Goal: Task Accomplishment & Management: Manage account settings

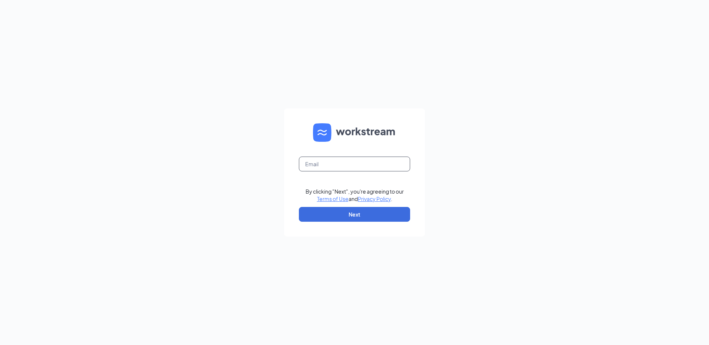
click at [393, 165] on input "text" at bounding box center [354, 164] width 111 height 15
type input "Rs040567@tacobell.com"
click at [387, 210] on button "Next" at bounding box center [354, 214] width 111 height 15
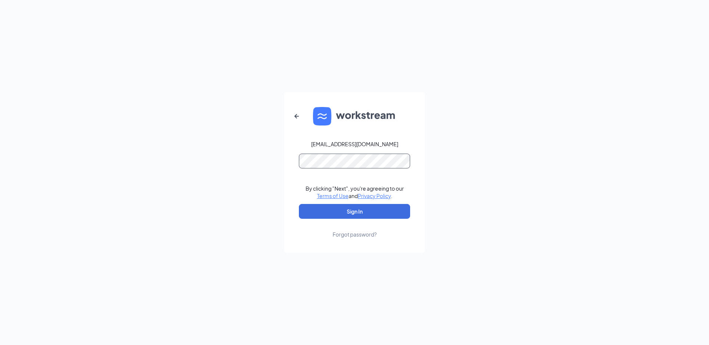
click at [299, 204] on button "Sign In" at bounding box center [354, 211] width 111 height 15
click at [295, 111] on button "button" at bounding box center [297, 116] width 18 height 18
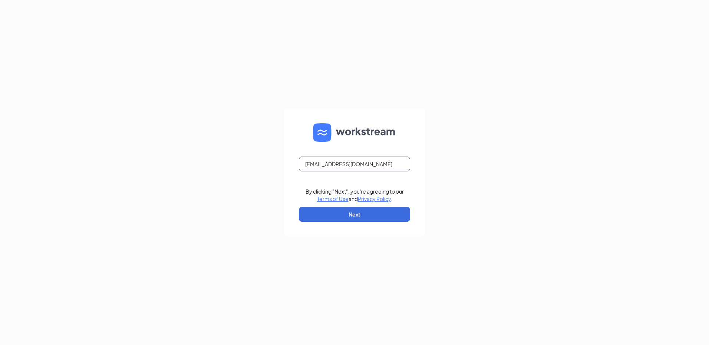
click at [338, 166] on input "Rs040567@tacobell.com" at bounding box center [354, 164] width 111 height 15
type input "Rs040567@yum.com"
click at [395, 218] on button "Next" at bounding box center [354, 214] width 111 height 15
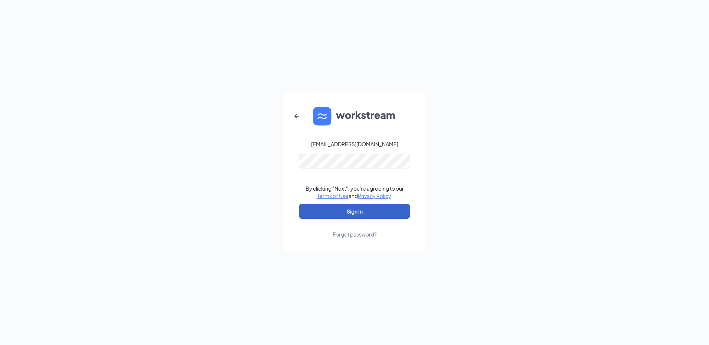
click at [373, 217] on button "Sign In" at bounding box center [354, 211] width 111 height 15
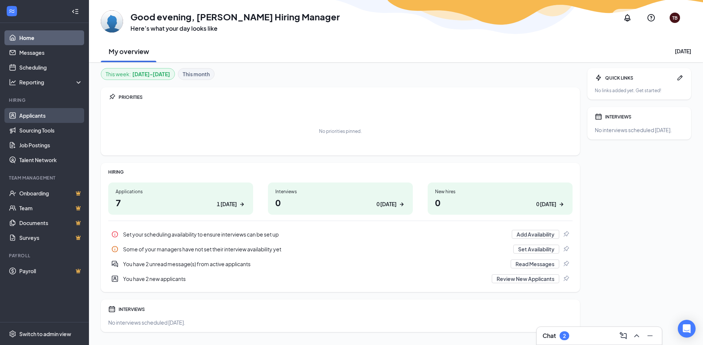
click at [60, 120] on link "Applicants" at bounding box center [50, 115] width 63 height 15
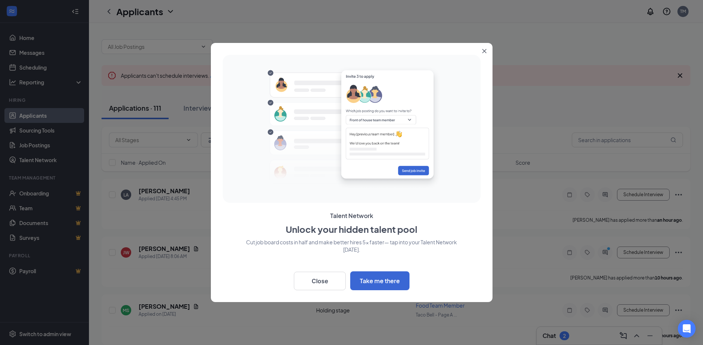
click at [484, 53] on icon "Close" at bounding box center [484, 51] width 4 height 4
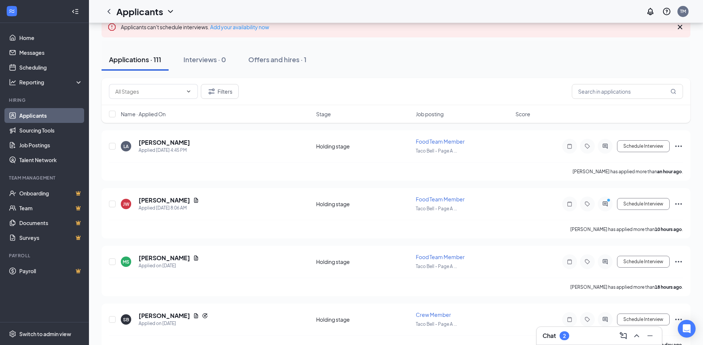
scroll to position [74, 0]
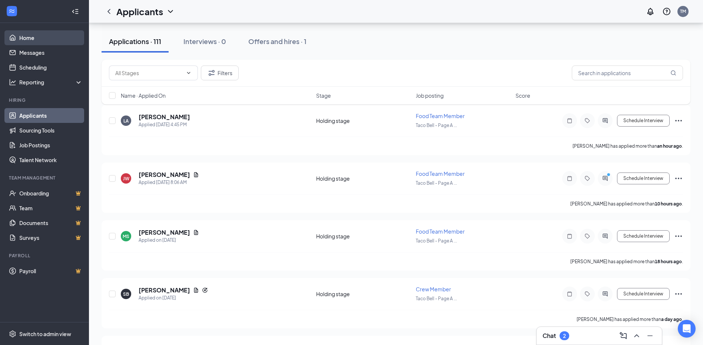
click at [56, 33] on link "Home" at bounding box center [50, 37] width 63 height 15
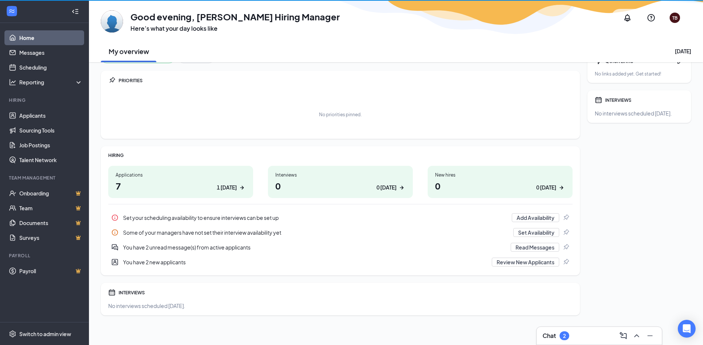
scroll to position [17, 0]
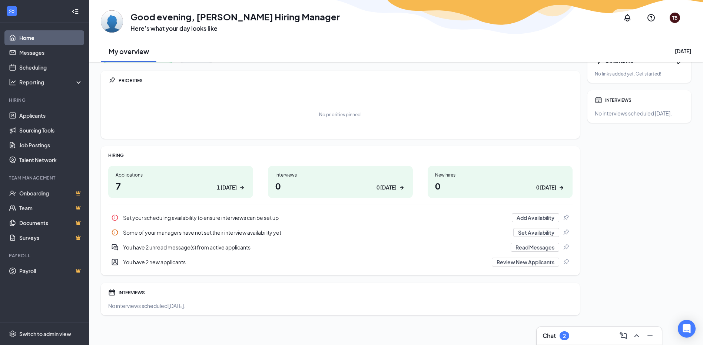
click at [228, 182] on h1 "7 1 today" at bounding box center [181, 186] width 130 height 13
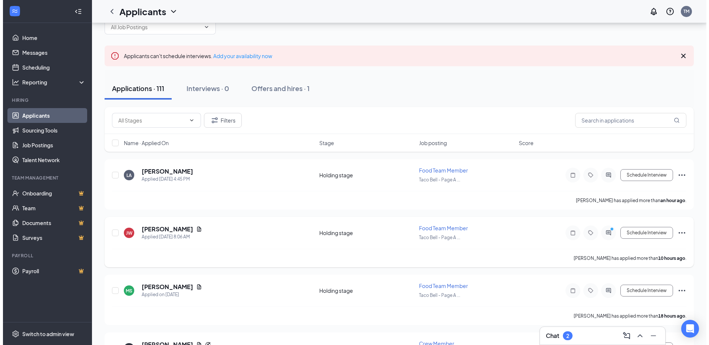
scroll to position [37, 0]
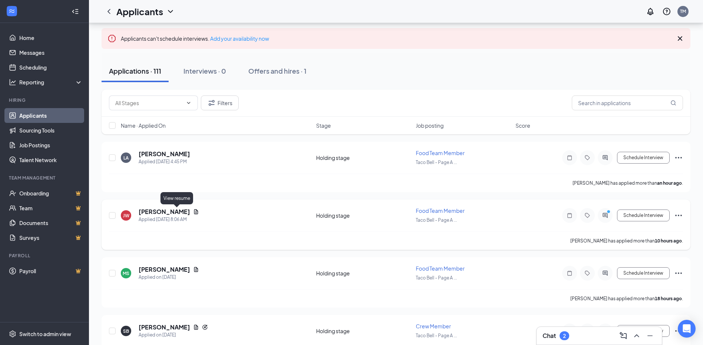
click at [193, 210] on icon "Document" at bounding box center [196, 212] width 6 height 6
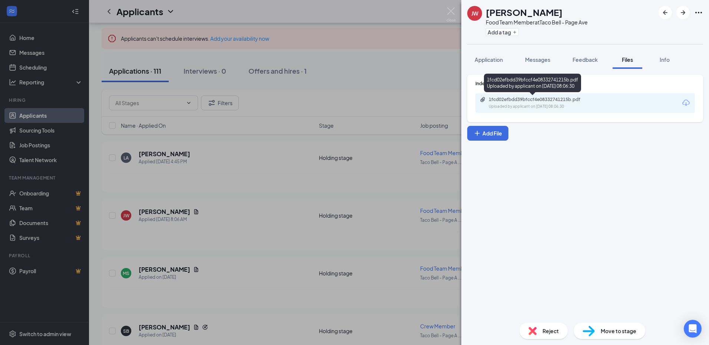
click at [553, 96] on div "1fcd02efbdd39bfccf4e08332741215b.pdf Uploaded by applicant on [DATE] 08:06:30" at bounding box center [584, 103] width 219 height 20
click at [554, 97] on div "1fcd02efbdd39bfccf4e08332741215b.pdf" at bounding box center [540, 100] width 104 height 6
click at [477, 56] on button "Application" at bounding box center [488, 59] width 43 height 19
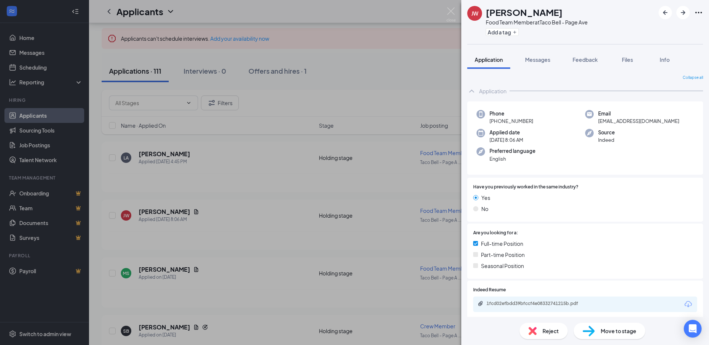
click at [280, 205] on div "[PERSON_NAME] [PERSON_NAME] Food Team Member at Taco Bell - Page Ave Add a tag …" at bounding box center [354, 172] width 709 height 345
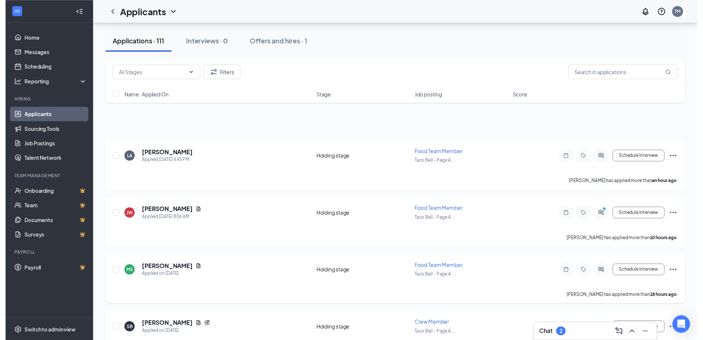
scroll to position [148, 0]
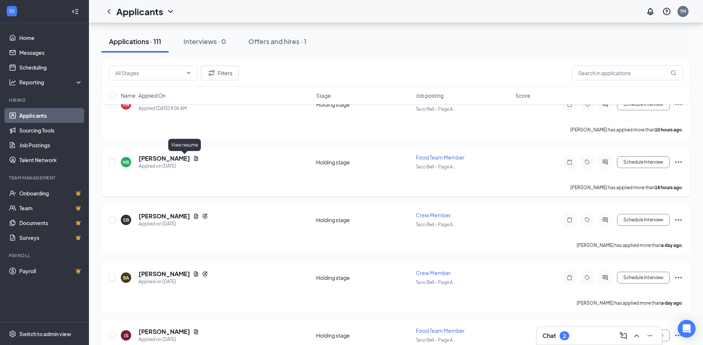
click at [193, 159] on icon "Document" at bounding box center [196, 159] width 6 height 6
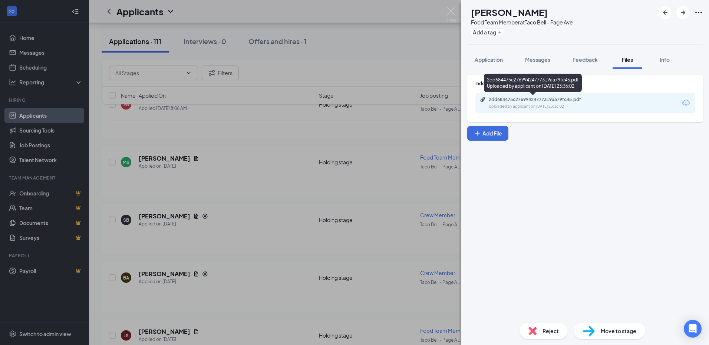
click at [568, 97] on div "2dd684475c27699424777319aa79fc45.pdf" at bounding box center [540, 100] width 104 height 6
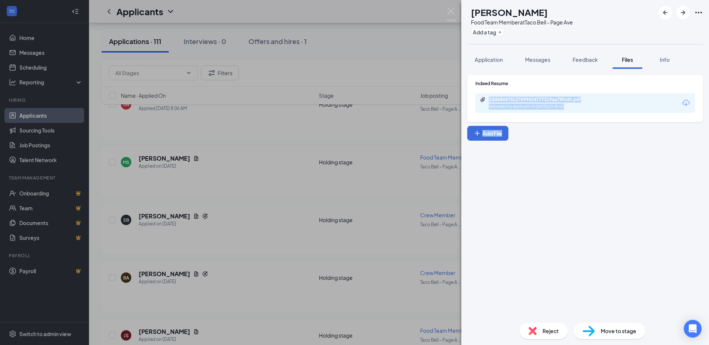
click at [208, 135] on div "[PERSON_NAME] Food Team Member at Taco Bell - Page Ave Add a tag Application Me…" at bounding box center [354, 172] width 709 height 345
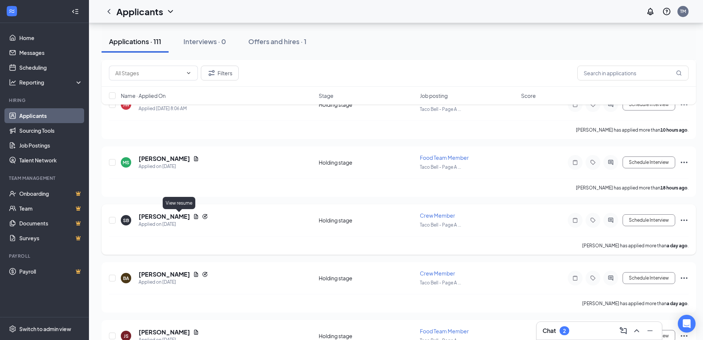
click at [194, 218] on icon "Document" at bounding box center [196, 216] width 4 height 5
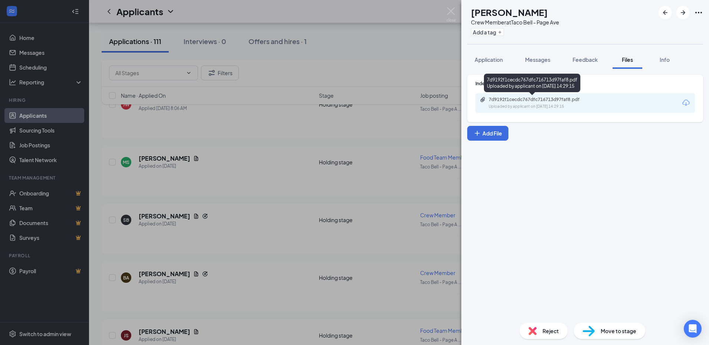
click at [545, 101] on div "7d9192f1cecdc767dfc716713d97faf8.pdf" at bounding box center [540, 100] width 104 height 6
click at [272, 153] on div "SB [PERSON_NAME] Crew Member at Taco Bell - Page Ave Add a tag Application Mess…" at bounding box center [354, 172] width 709 height 345
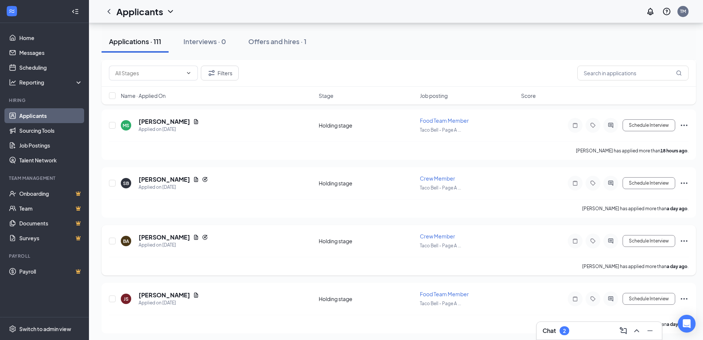
scroll to position [222, 0]
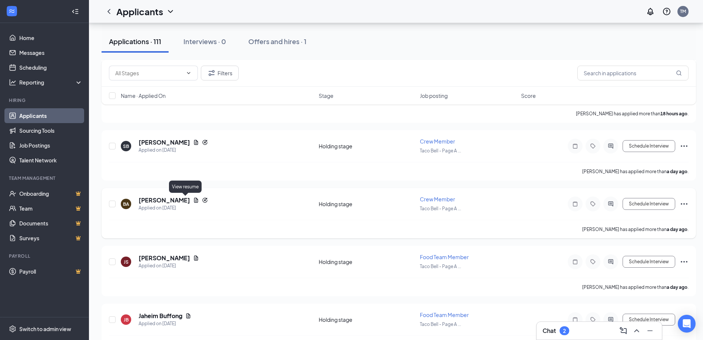
click at [193, 201] on icon "Document" at bounding box center [196, 200] width 6 height 6
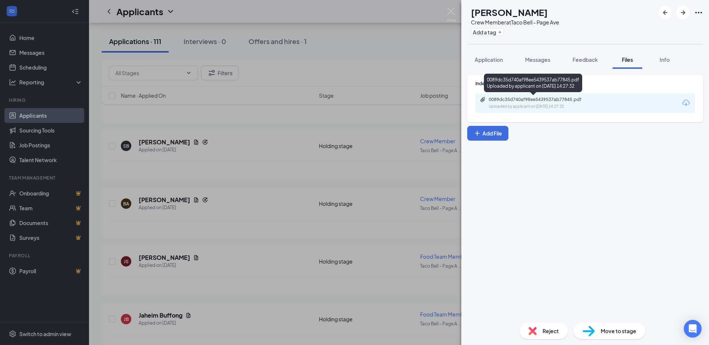
click at [534, 92] on div "0089dc35d740af98ee5439537ab77845.pdf Uploaded by applicant on [DATE] 14:27:32" at bounding box center [533, 84] width 98 height 21
click at [532, 98] on div "0089dc35d740af98ee5439537ab77845.pdf" at bounding box center [540, 100] width 104 height 6
click at [291, 146] on div "BA [PERSON_NAME] Crew Member at Taco Bell - Page Ave Add a tag Application Mess…" at bounding box center [354, 172] width 709 height 345
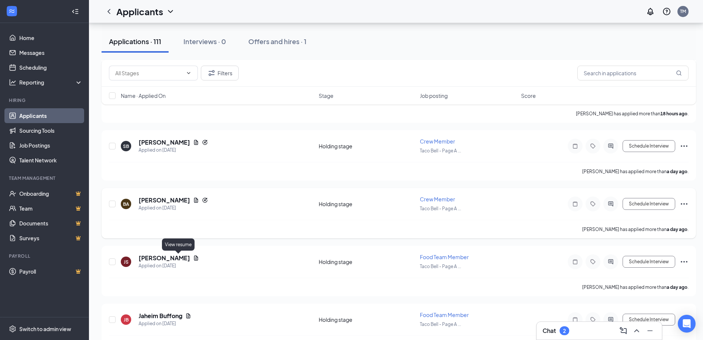
drag, startPoint x: 177, startPoint y: 258, endPoint x: 235, endPoint y: 228, distance: 65.2
click at [193, 258] on icon "Document" at bounding box center [196, 258] width 6 height 6
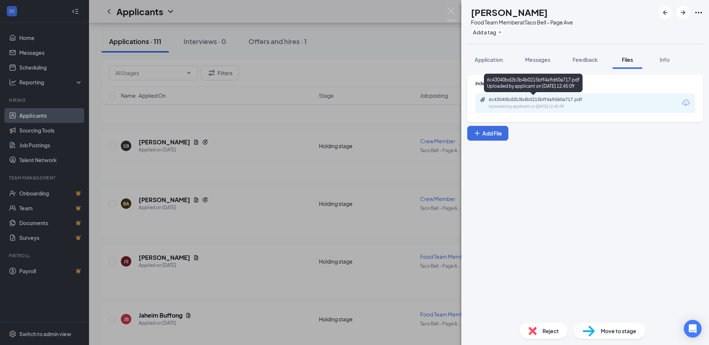
click at [559, 99] on div "6c43040bd2b3b4b0215bff4a9d60a717.pdf" at bounding box center [540, 100] width 104 height 6
click at [266, 278] on div "[PERSON_NAME] Food Team Member at Taco Bell - Page Ave Add a tag Application Me…" at bounding box center [354, 172] width 709 height 345
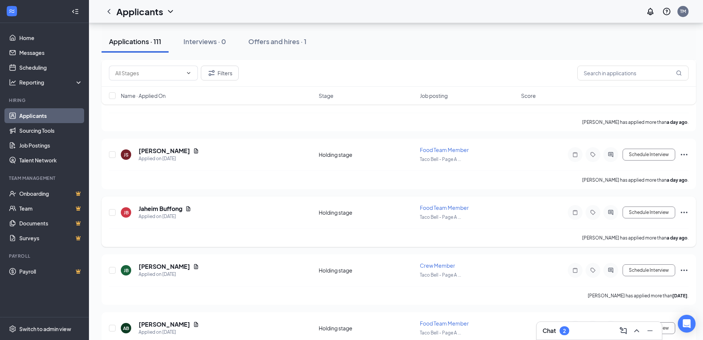
scroll to position [334, 0]
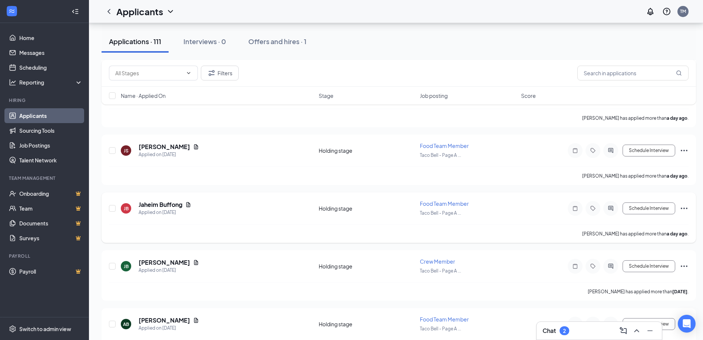
click at [188, 208] on div "Jaheim Buffong" at bounding box center [165, 204] width 53 height 8
click at [188, 206] on icon "Document" at bounding box center [188, 205] width 6 height 6
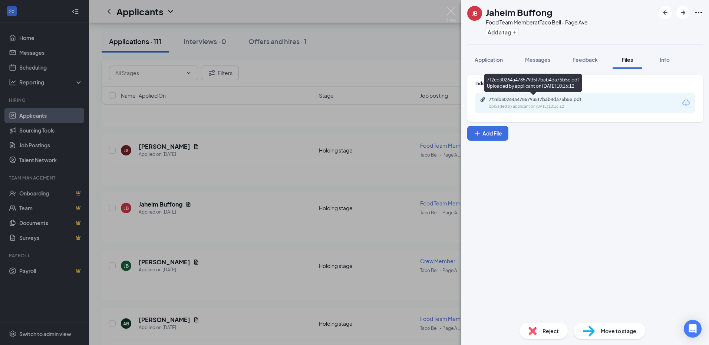
click at [575, 102] on div "7f2eb30264a47857935f7bab4da75b5e.pdf" at bounding box center [540, 100] width 104 height 6
click at [149, 191] on div "JB Jaheim Buffong Food Team Member at Taco Bell - Page Ave Add a tag Applicatio…" at bounding box center [354, 172] width 709 height 345
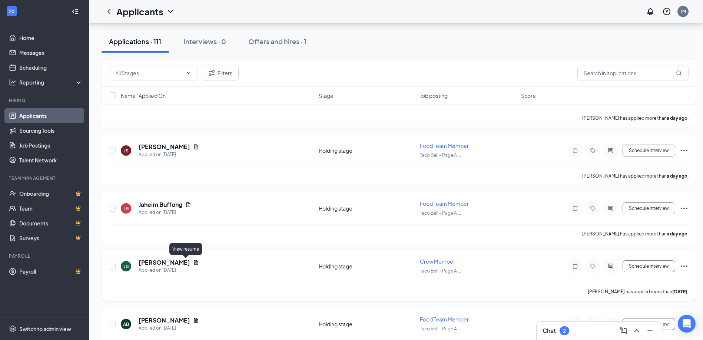
click at [193, 263] on icon "Document" at bounding box center [196, 262] width 6 height 6
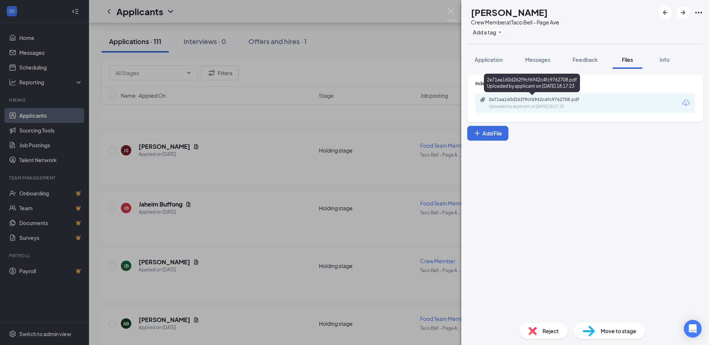
click at [514, 100] on div "2e71ea160d262f9cf6942c4fc9762708.pdf" at bounding box center [540, 100] width 104 height 6
drag, startPoint x: 299, startPoint y: 188, endPoint x: 293, endPoint y: 195, distance: 9.4
click at [299, 187] on div "[PERSON_NAME] Crew Member at Taco Bell - Page Ave Add a tag Application Message…" at bounding box center [354, 172] width 709 height 345
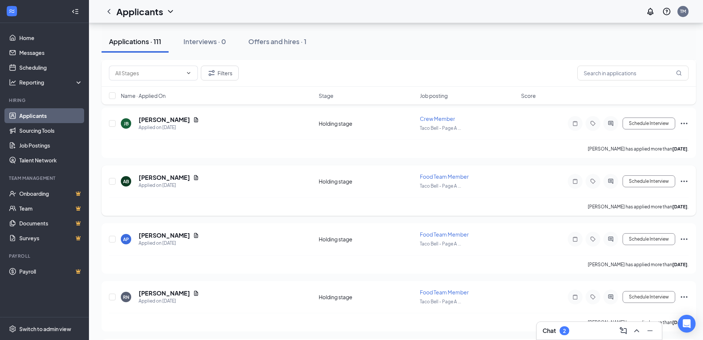
scroll to position [519, 0]
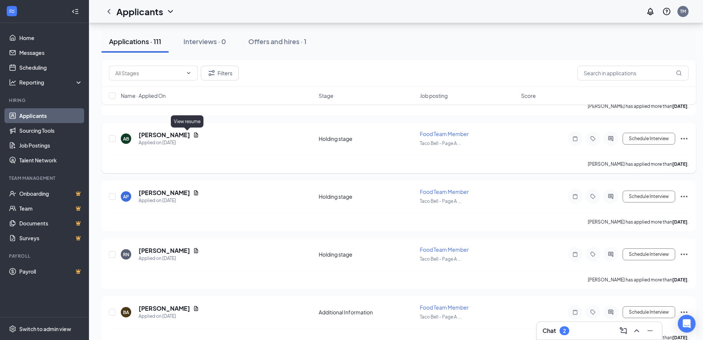
click at [193, 134] on icon "Document" at bounding box center [196, 135] width 6 height 6
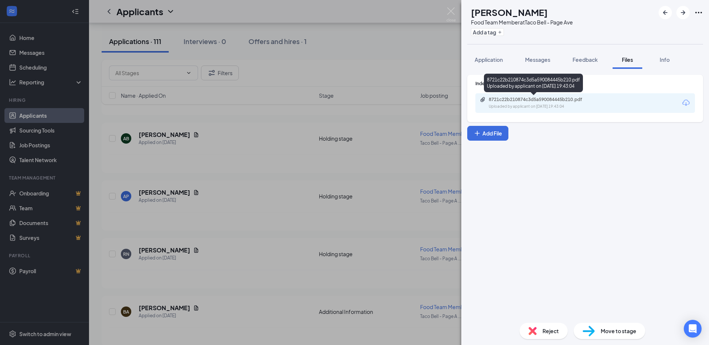
click at [561, 102] on div "8721c22b210874c3d5a590084445b210.pdf" at bounding box center [540, 100] width 104 height 6
click at [288, 146] on div "AB [PERSON_NAME] Food Team Member at Taco Bell - Page Ave Add a tag Application…" at bounding box center [354, 172] width 709 height 345
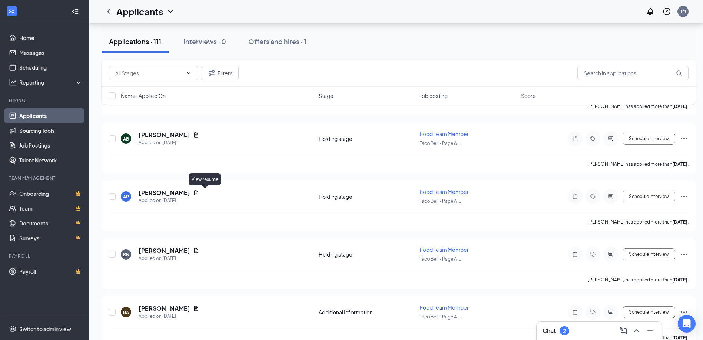
click at [199, 191] on icon "Document" at bounding box center [196, 193] width 6 height 6
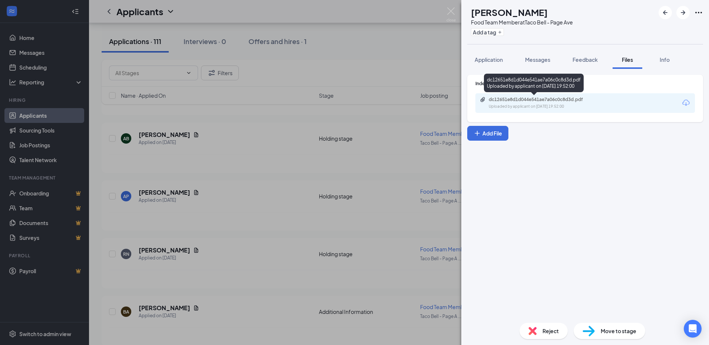
click at [558, 99] on div "dc12651e8d1d044e541ae7a06c0c8d3d.pdf" at bounding box center [540, 100] width 104 height 6
click at [318, 156] on div "AP [PERSON_NAME] Food Team Member at Taco Bell - Page Ave Add a tag Application…" at bounding box center [354, 172] width 709 height 345
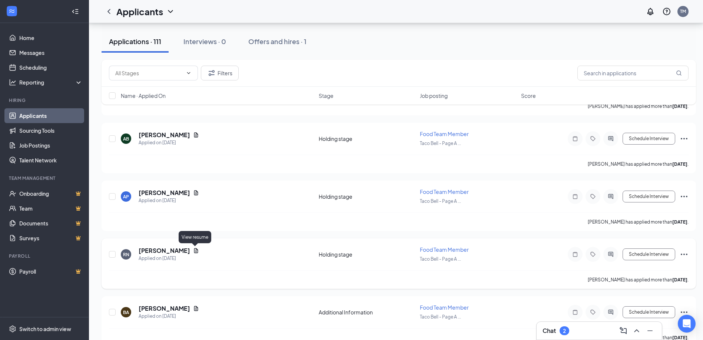
click at [195, 252] on icon "Document" at bounding box center [196, 250] width 4 height 5
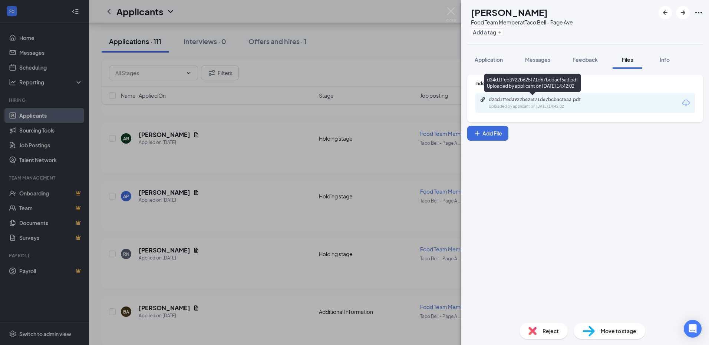
click at [565, 101] on div "d24d1ffed3922b625f71d67bcbacf5a3.pdf" at bounding box center [540, 100] width 104 height 6
click at [273, 186] on div "RN [PERSON_NAME] Food Team Member at Taco Bell - Page Ave Add a tag Application…" at bounding box center [354, 172] width 709 height 345
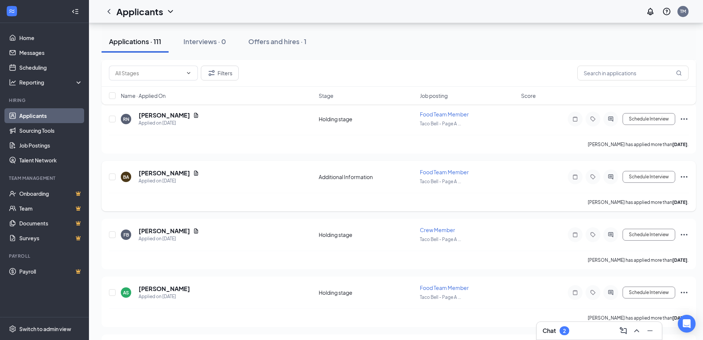
scroll to position [667, 0]
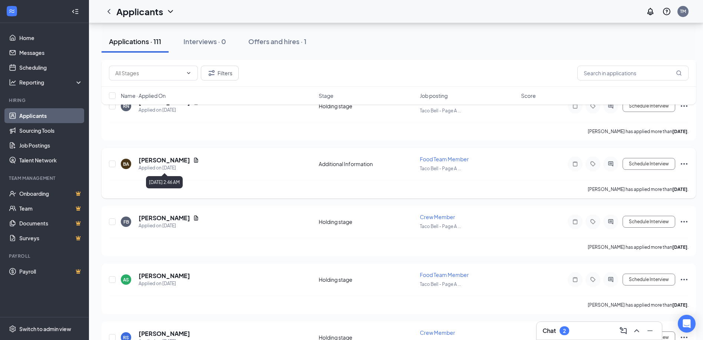
click at [198, 161] on icon "Document" at bounding box center [196, 159] width 4 height 5
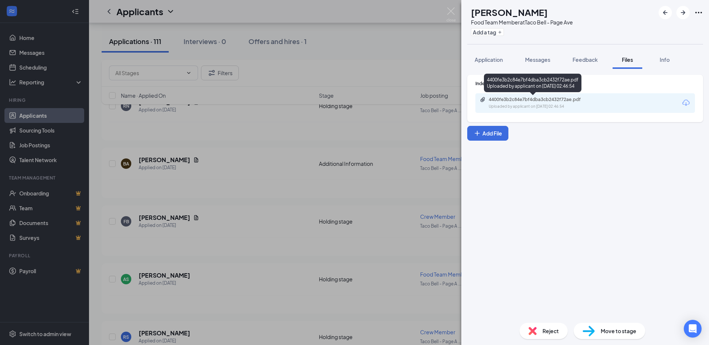
click at [548, 102] on div "4400fe3b2c84e7bf4dba3cb2432f72ae.pdf" at bounding box center [540, 100] width 104 height 6
click at [156, 200] on div "[PERSON_NAME]-[PERSON_NAME] Food Team Member at Taco Bell - Page Ave Add a tag …" at bounding box center [354, 172] width 709 height 345
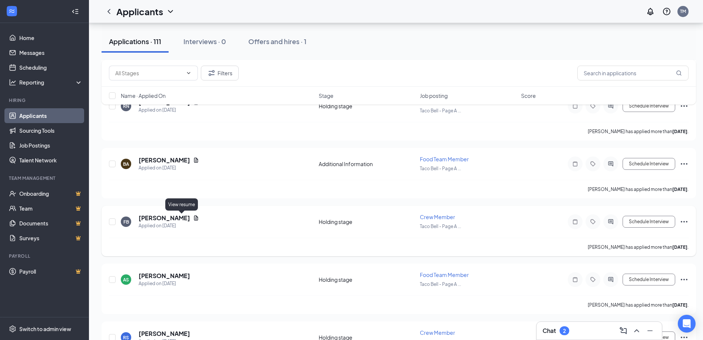
click at [194, 217] on icon "Document" at bounding box center [196, 217] width 4 height 5
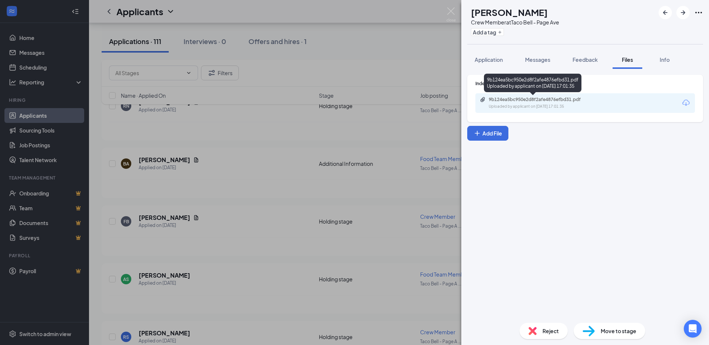
click at [554, 97] on div "9b124ea5bc950e2d8f2afe4876efbd31.pdf" at bounding box center [540, 100] width 104 height 6
click at [344, 201] on div "FB [PERSON_NAME] Crew Member at Taco Bell - Page Ave Add a tag Application Mess…" at bounding box center [354, 172] width 709 height 345
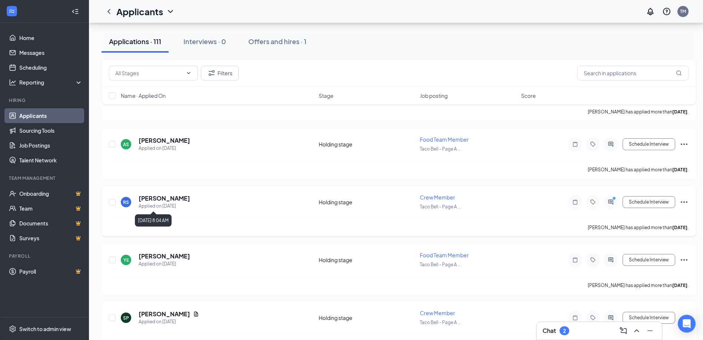
scroll to position [815, 0]
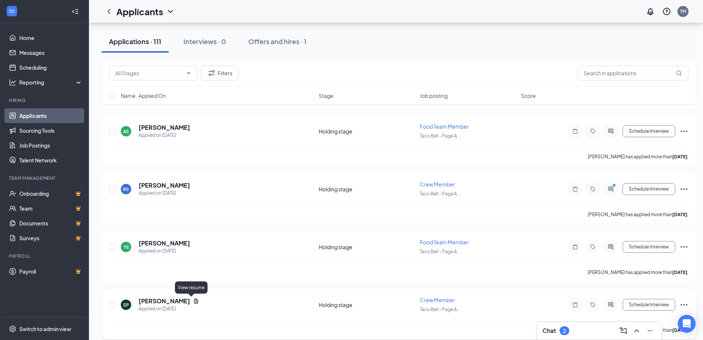
click at [193, 298] on icon "Document" at bounding box center [196, 301] width 6 height 6
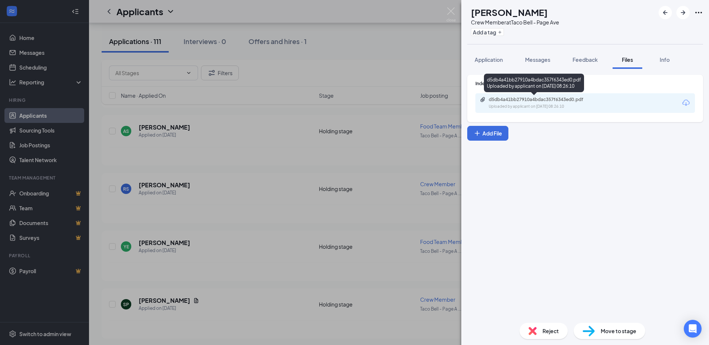
click at [564, 102] on div "d5db4a41bb27910a4bdac357f6343ed0.pdf" at bounding box center [540, 100] width 104 height 6
click at [292, 176] on div "SP [PERSON_NAME] Crew Member at Taco Bell - Page Ave Add a tag Application Mess…" at bounding box center [354, 172] width 709 height 345
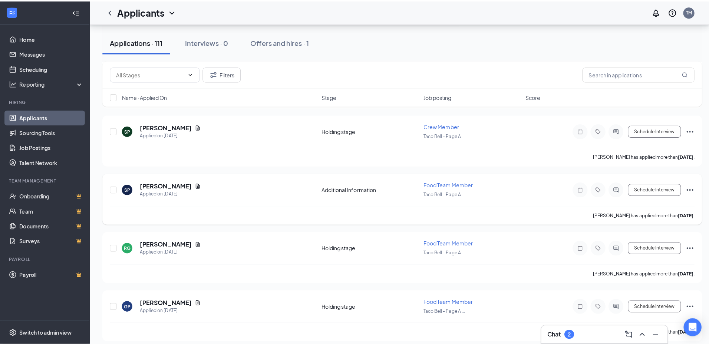
scroll to position [997, 0]
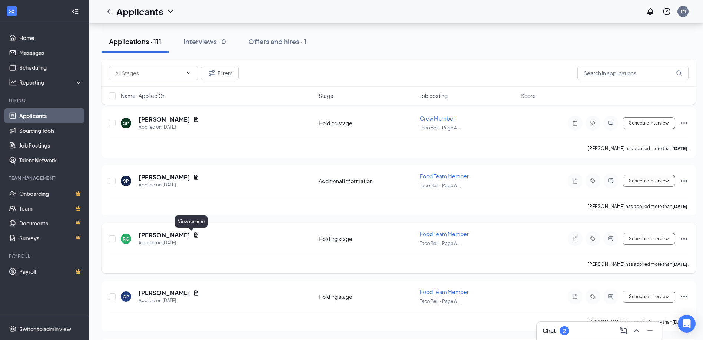
click at [193, 234] on icon "Document" at bounding box center [196, 235] width 6 height 6
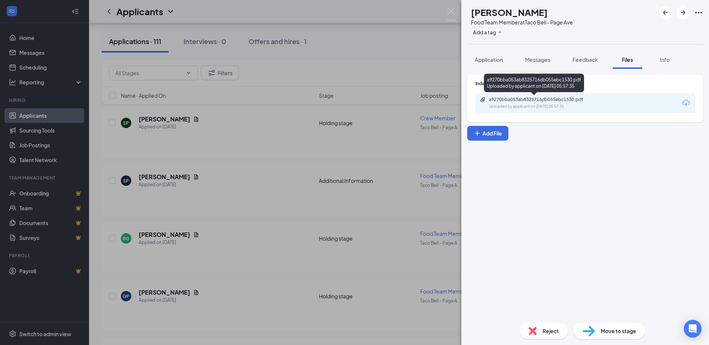
click at [581, 100] on div "a9270bba053ab8325716db055ebc1530.pdf" at bounding box center [540, 100] width 104 height 6
click at [307, 193] on div "[PERSON_NAME] Food Team Member at Taco Bell - Page Ave Add a tag Application Me…" at bounding box center [354, 172] width 709 height 345
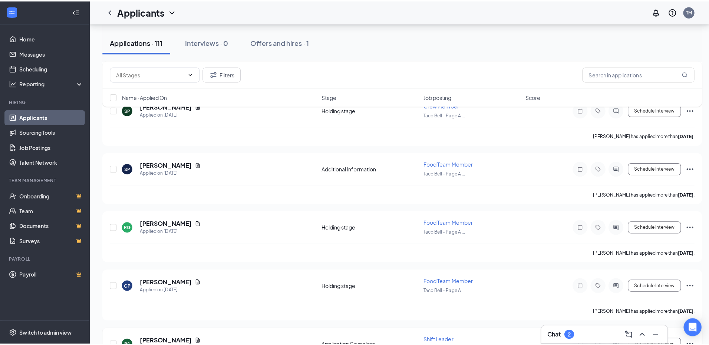
scroll to position [1108, 0]
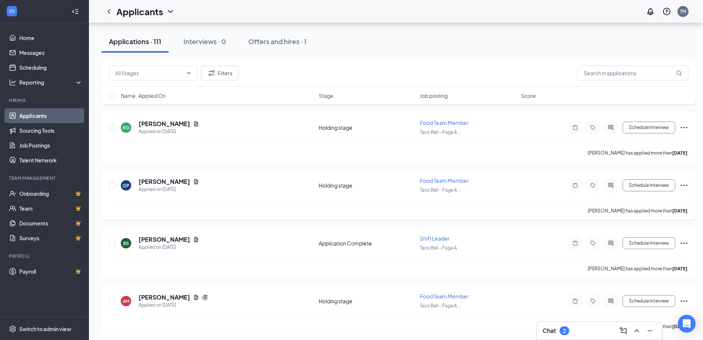
click at [186, 183] on div "GP [PERSON_NAME] Applied on [DATE]" at bounding box center [217, 185] width 193 height 16
click at [193, 181] on icon "Document" at bounding box center [196, 182] width 6 height 6
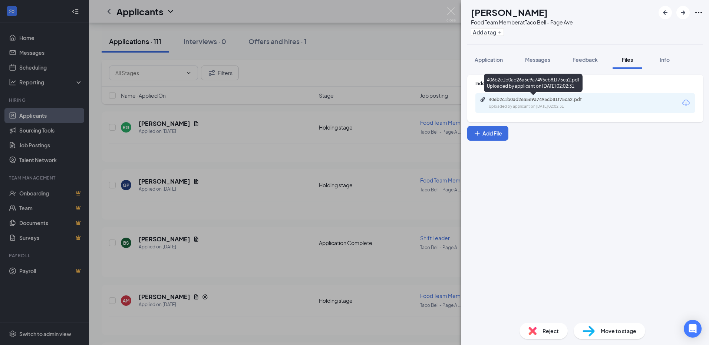
click at [553, 100] on div "406b2c1b0ad26a5e9a7495cb81f75ca2.pdf" at bounding box center [540, 100] width 104 height 6
click at [330, 184] on div "GP [PERSON_NAME] Food Team Member at Taco Bell - Page Ave Add a tag Application…" at bounding box center [354, 172] width 709 height 345
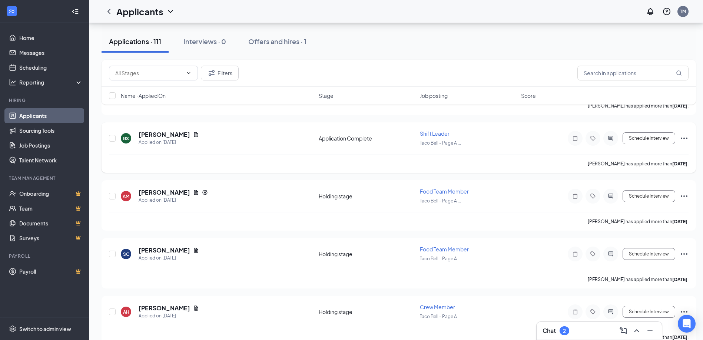
scroll to position [1219, 0]
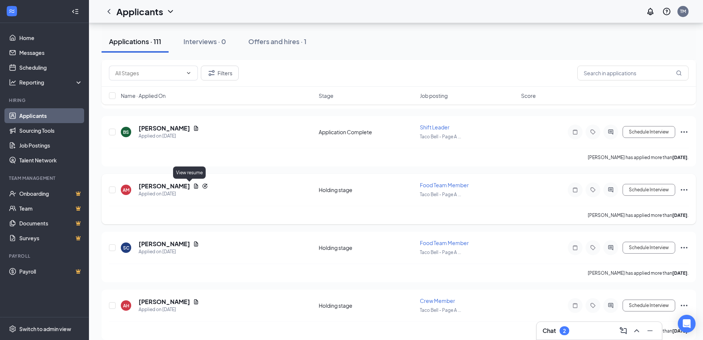
click at [194, 185] on icon "Document" at bounding box center [196, 185] width 4 height 5
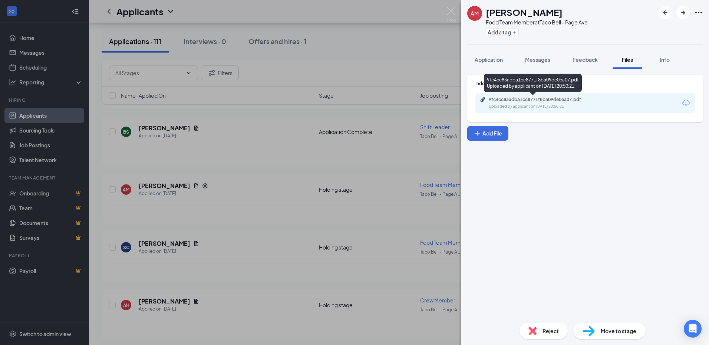
click at [524, 96] on div "9fc4cc83adba1cc8771f8ba09de0ea07.pdf Uploaded by applicant on [DATE] 20:50:21" at bounding box center [584, 103] width 219 height 20
click at [523, 100] on div "9fc4cc83adba1cc8771f8ba09de0ea07.pdf" at bounding box center [540, 100] width 104 height 6
click at [229, 168] on div "AM [PERSON_NAME] Food Team Member at Taco Bell - Page Ave Add a tag Application…" at bounding box center [354, 172] width 709 height 345
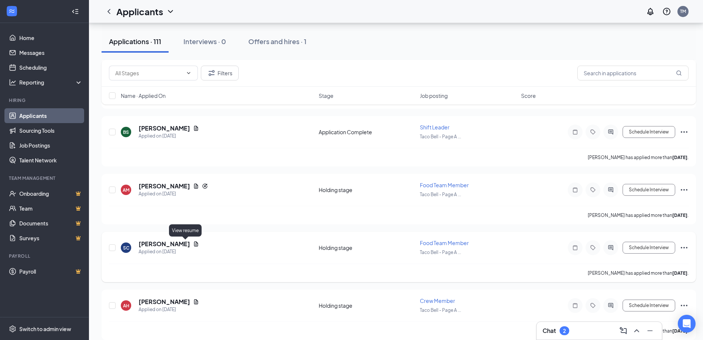
click at [194, 243] on icon "Document" at bounding box center [196, 243] width 4 height 5
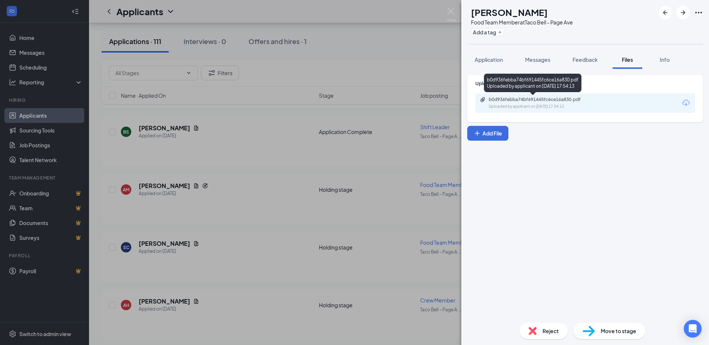
click at [556, 100] on div "b0d936febba74bf691445fc6ce16a830.pdf" at bounding box center [540, 100] width 104 height 6
click at [290, 160] on div "SC Scarlett Calco Food Team Member at Taco Bell - Page Ave Add a tag Applicatio…" at bounding box center [354, 172] width 709 height 345
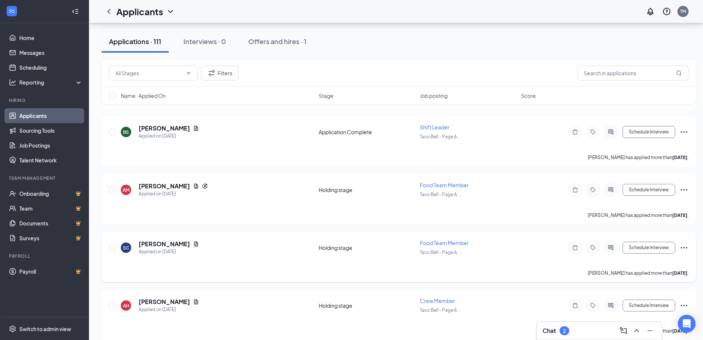
click at [195, 243] on div "SC Scarlett Calco Applied on [DATE]" at bounding box center [217, 248] width 193 height 16
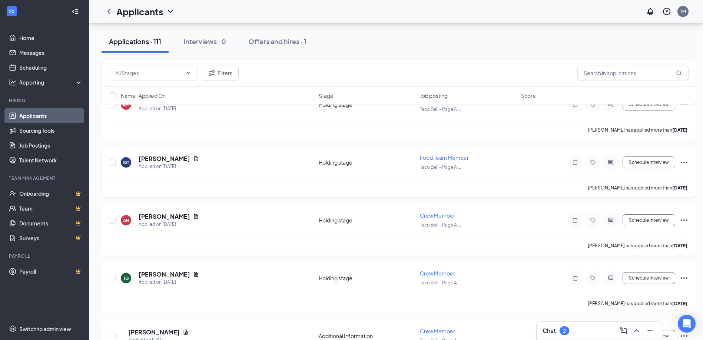
scroll to position [1330, 0]
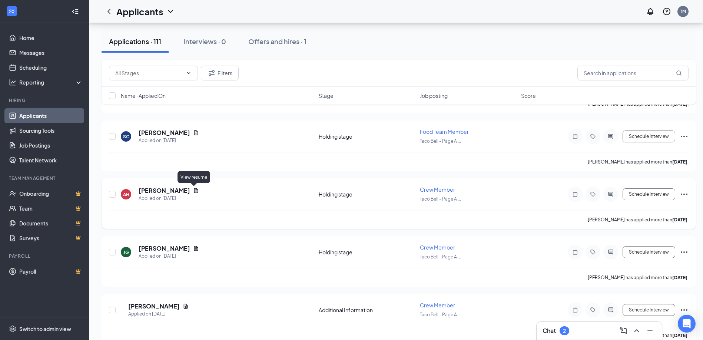
click at [194, 190] on icon "Document" at bounding box center [196, 190] width 4 height 5
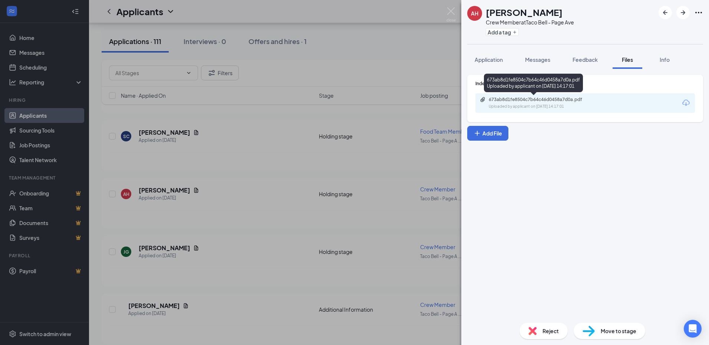
click at [551, 105] on div "Uploaded by applicant on [DATE] 14:17:01" at bounding box center [543, 107] width 111 height 6
drag, startPoint x: 261, startPoint y: 209, endPoint x: 214, endPoint y: 255, distance: 65.5
click at [260, 209] on div "AH [PERSON_NAME] Crew Member at Taco Bell - Page Ave Add a tag Application Mess…" at bounding box center [354, 172] width 709 height 345
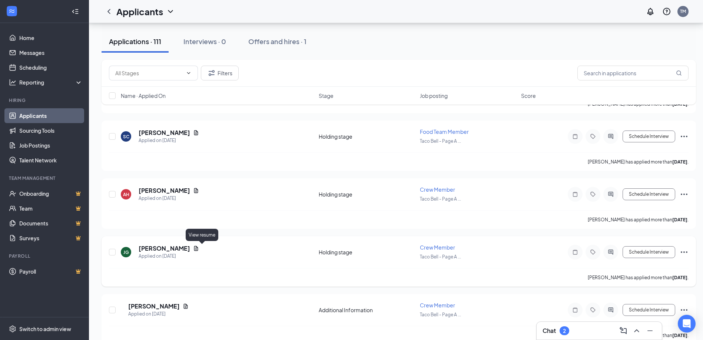
click at [199, 249] on icon "Document" at bounding box center [196, 248] width 6 height 6
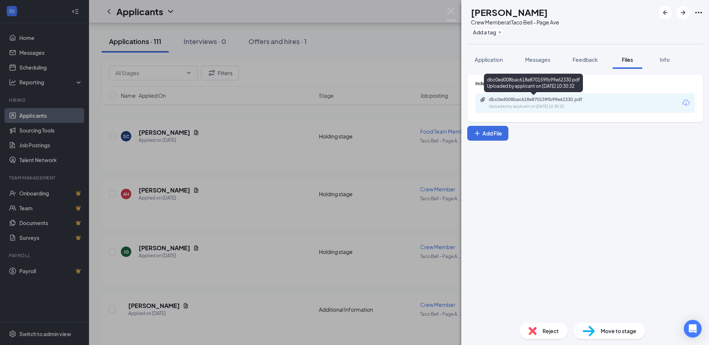
click at [554, 99] on div "dbc0ed008bac618e870159fb99e62330.pdf" at bounding box center [540, 100] width 104 height 6
click at [334, 160] on div "[PERSON_NAME] Crew Member at Taco Bell - Page Ave Add a tag Application Message…" at bounding box center [354, 172] width 709 height 345
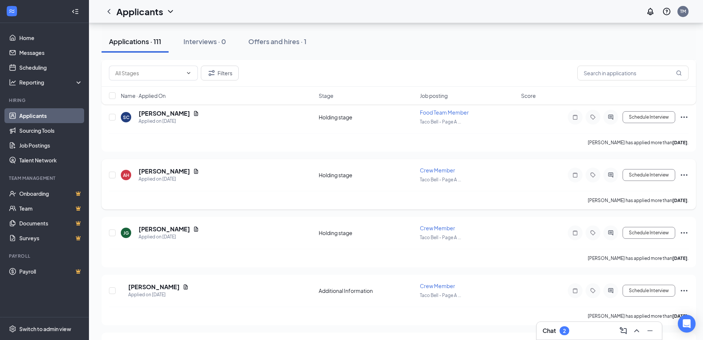
scroll to position [1367, 0]
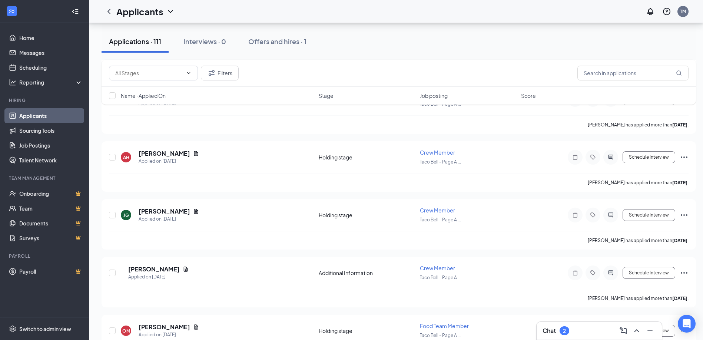
click at [690, 39] on div "Applications · 111 Interviews · 0 Offers and hires · 1" at bounding box center [399, 41] width 594 height 22
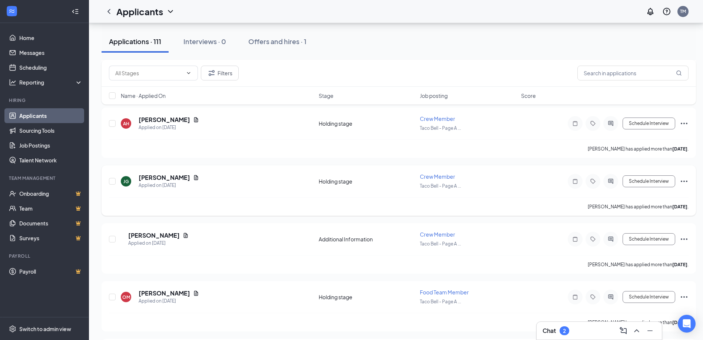
scroll to position [1404, 0]
